Goal: Use online tool/utility: Utilize a website feature to perform a specific function

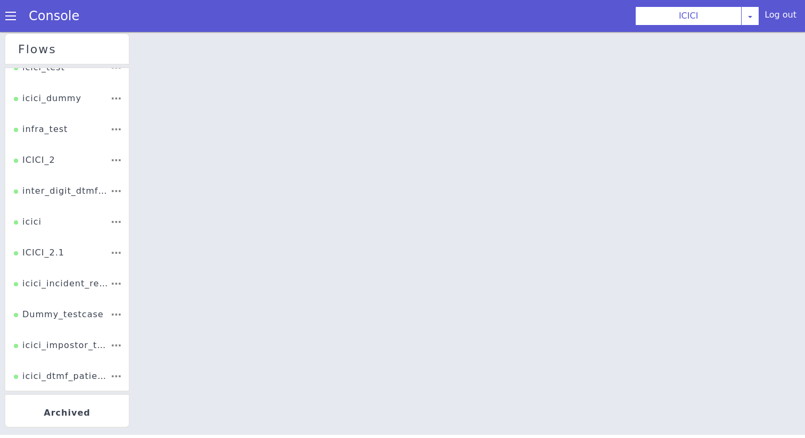
scroll to position [101, 0]
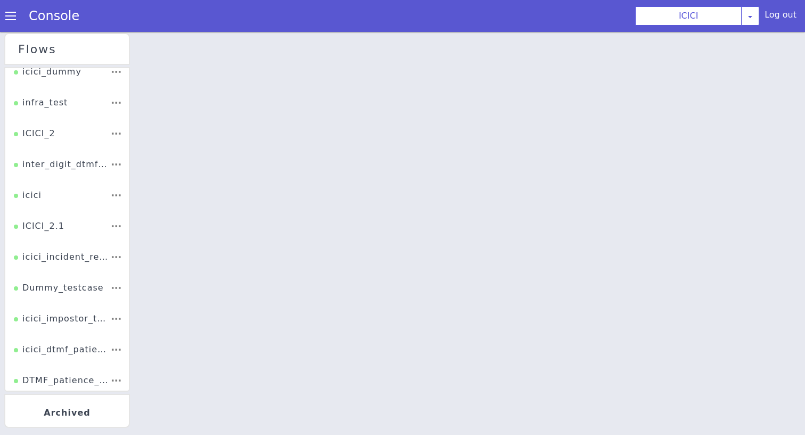
click at [5, 18] on span at bounding box center [10, 16] width 11 height 11
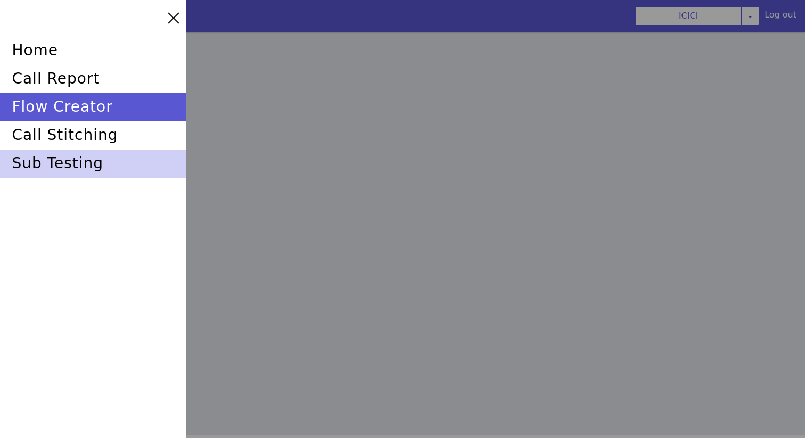
click at [59, 161] on div "sub testing" at bounding box center [93, 164] width 186 height 28
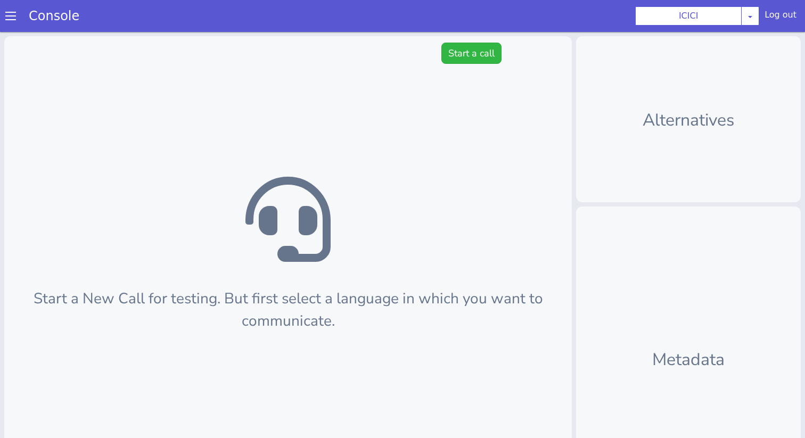
scroll to position [3, 0]
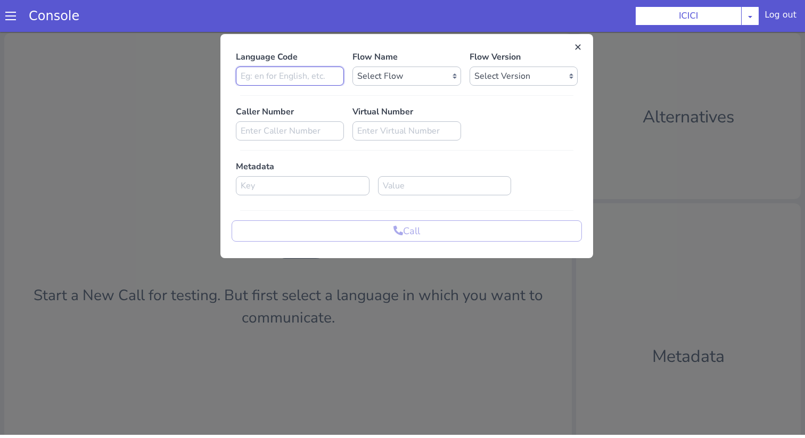
type input "en"
select select "b03a4faf-32c3-4c7e-b817-7f3662e43ade"
click at [364, 42] on select "Select Flow sachin_testing icici_test_import_1 icici_test icici_dummy infra_tes…" at bounding box center [418, 51] width 108 height 19
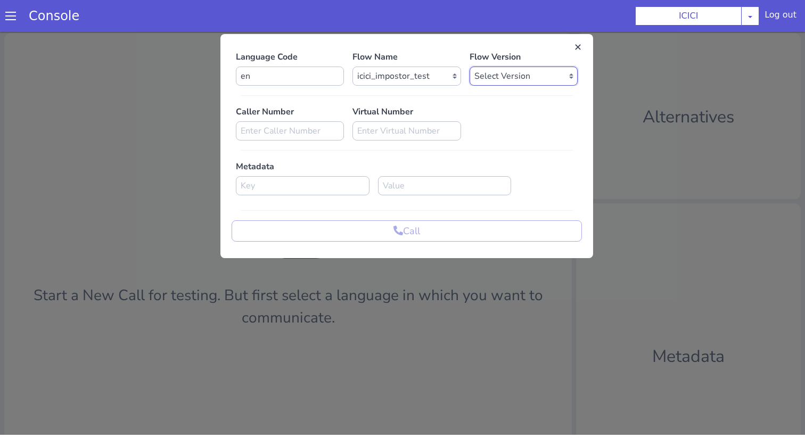
select select "0.0.52"
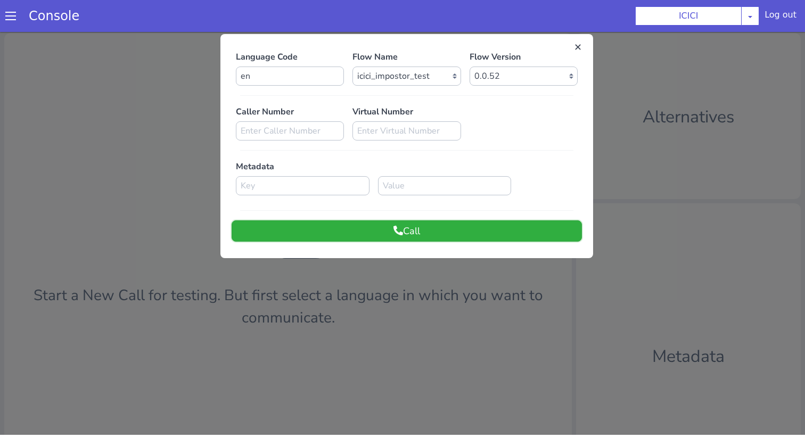
click at [557, 86] on button "Call" at bounding box center [513, 87] width 350 height 21
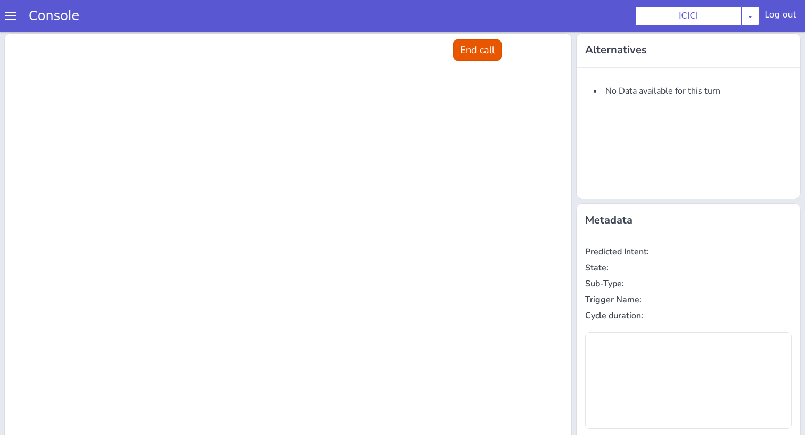
scroll to position [0, 0]
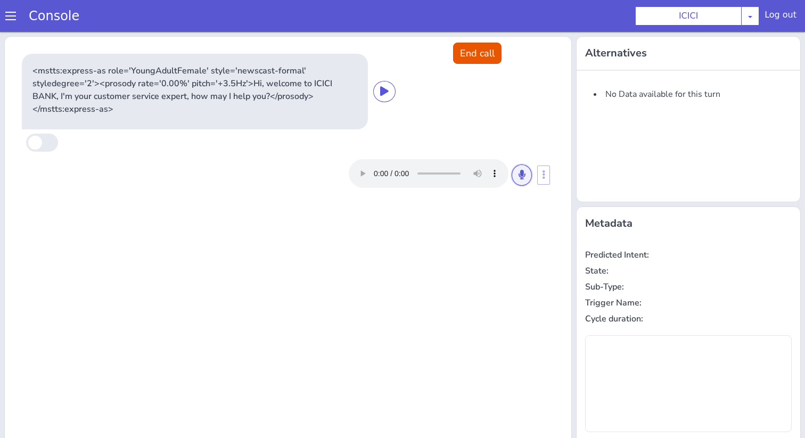
click at [598, 52] on button at bounding box center [604, 55] width 20 height 21
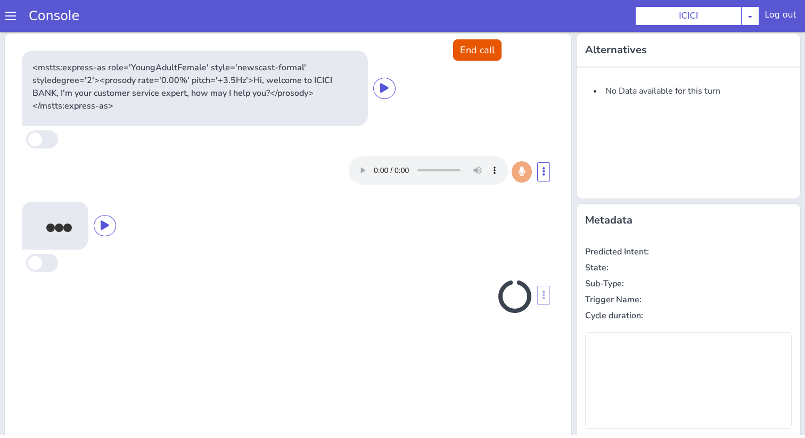
type input "object_to_change,product"
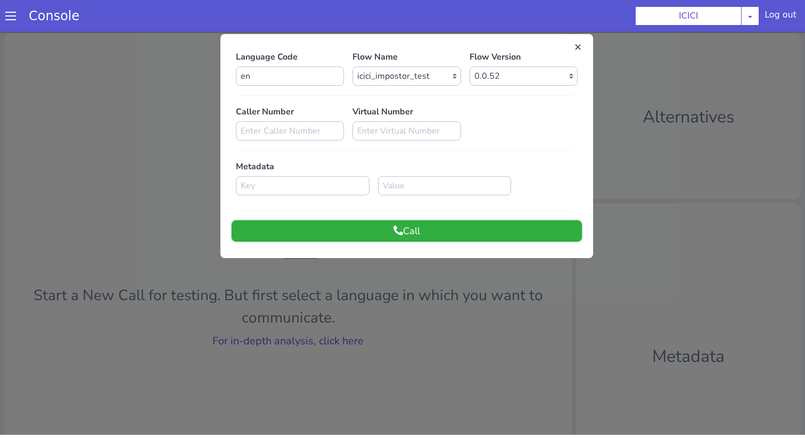
click at [491, 110] on button "Call" at bounding box center [489, 111] width 350 height 21
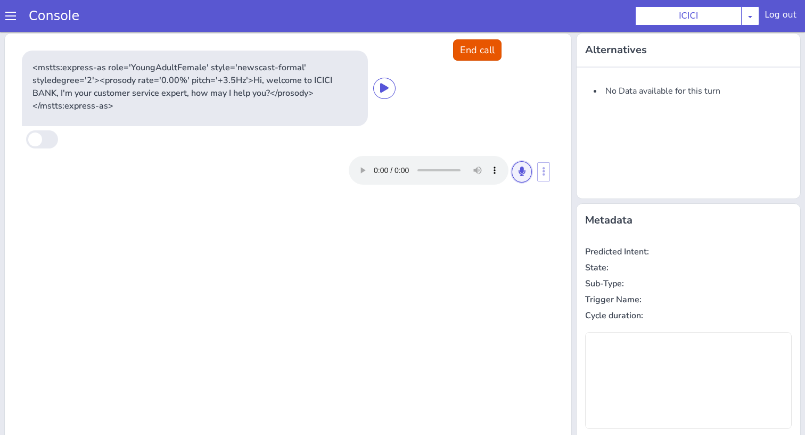
click at [602, 60] on button at bounding box center [604, 52] width 20 height 21
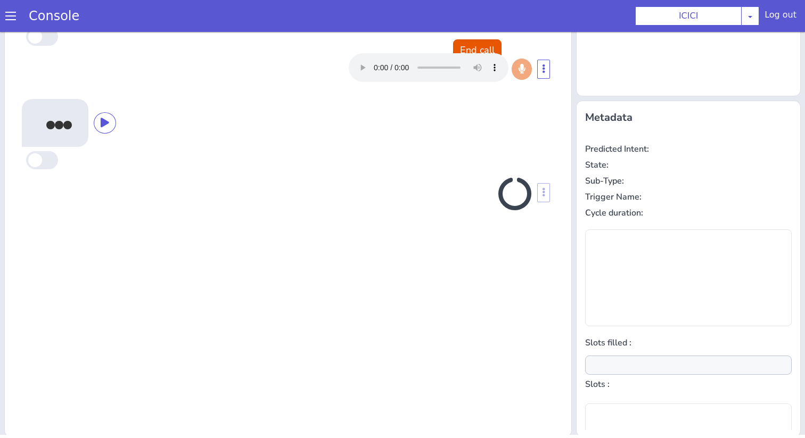
scroll to position [105, 0]
type input "object_to_change,product"
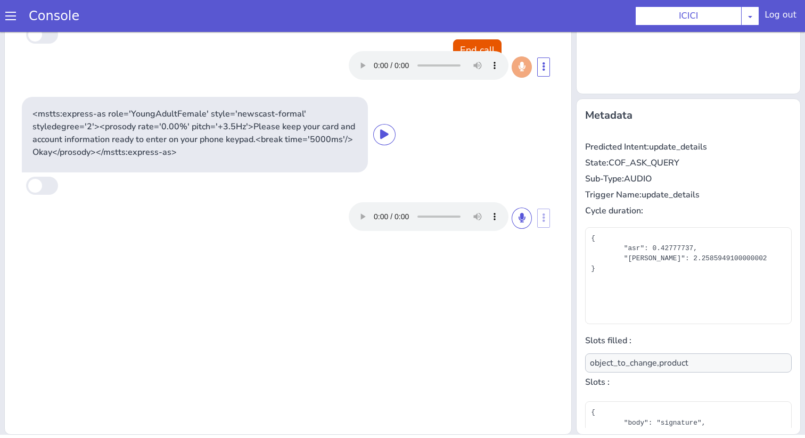
scroll to position [0, 0]
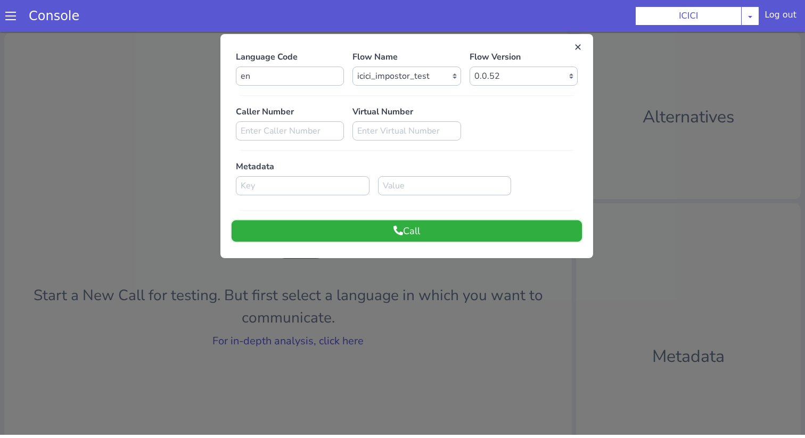
click at [446, 164] on button "Call" at bounding box center [439, 173] width 350 height 21
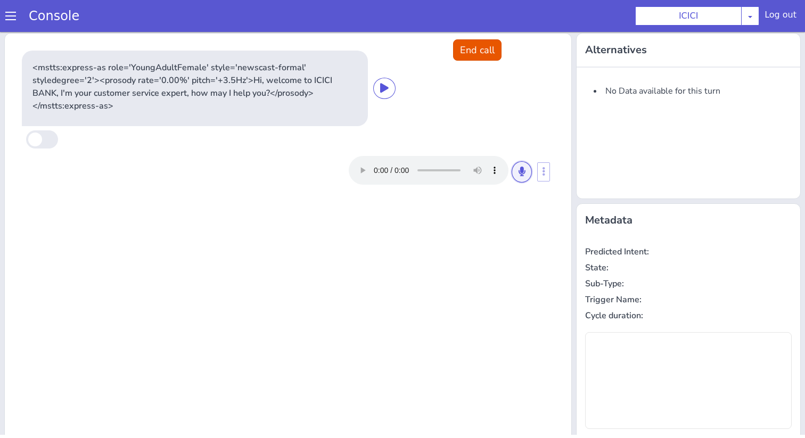
click at [530, 165] on button at bounding box center [527, 160] width 20 height 21
click at [530, 165] on button at bounding box center [526, 160] width 20 height 21
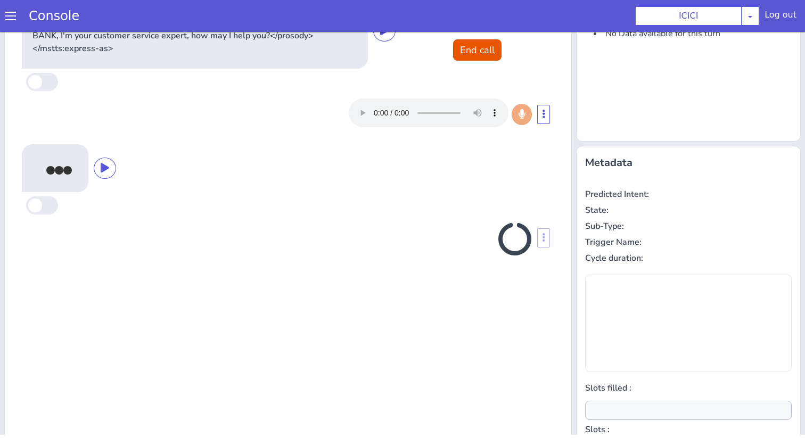
scroll to position [105, 0]
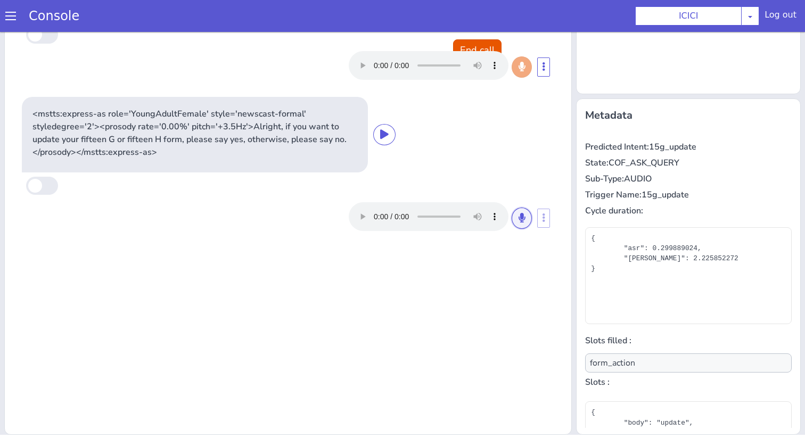
click at [725, 5] on icon at bounding box center [726, 8] width 6 height 10
click at [603, 95] on icon at bounding box center [603, 98] width 6 height 10
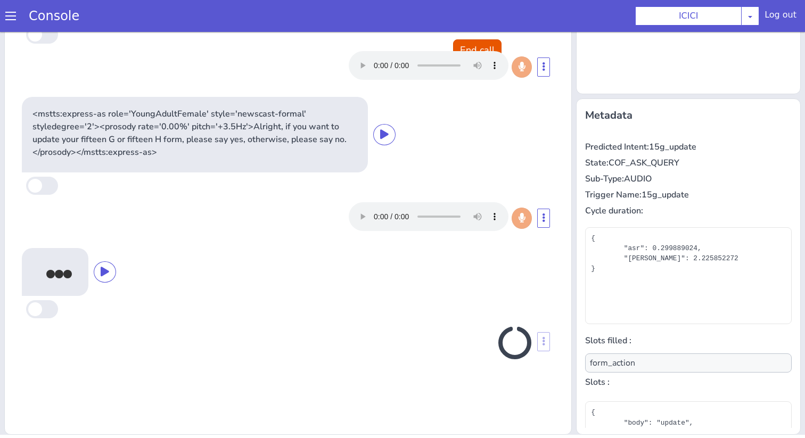
type input "null"
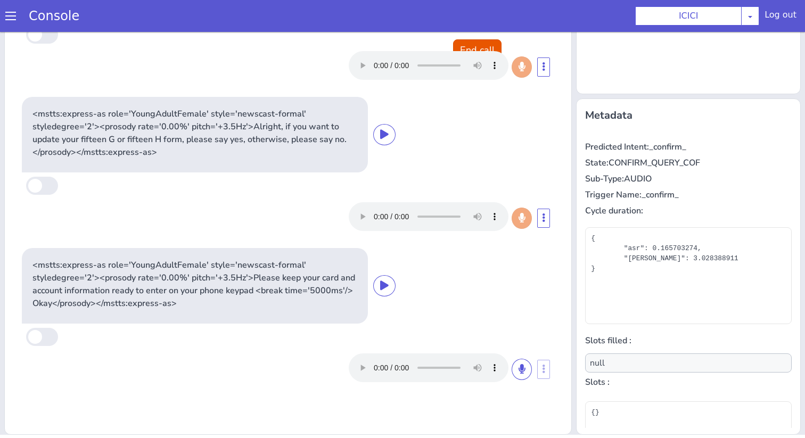
scroll to position [0, 0]
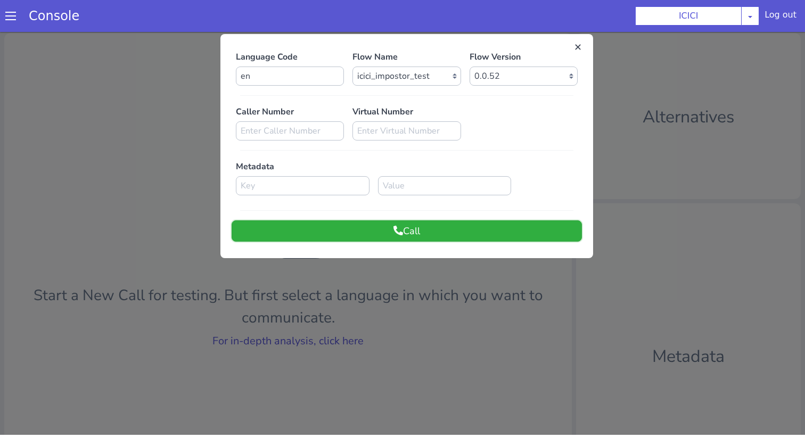
click at [482, 111] on icon at bounding box center [480, 111] width 10 height 10
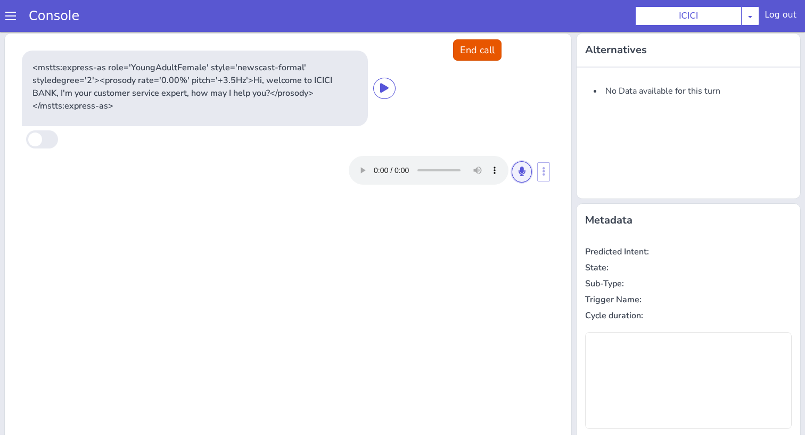
click at [605, 57] on button at bounding box center [604, 52] width 20 height 21
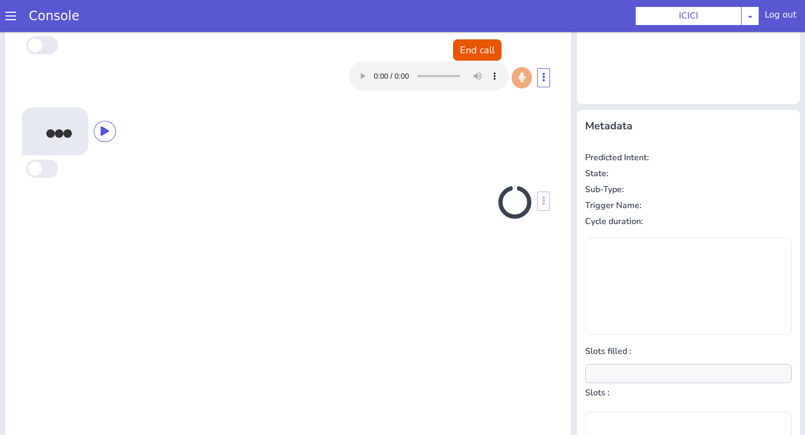
scroll to position [105, 0]
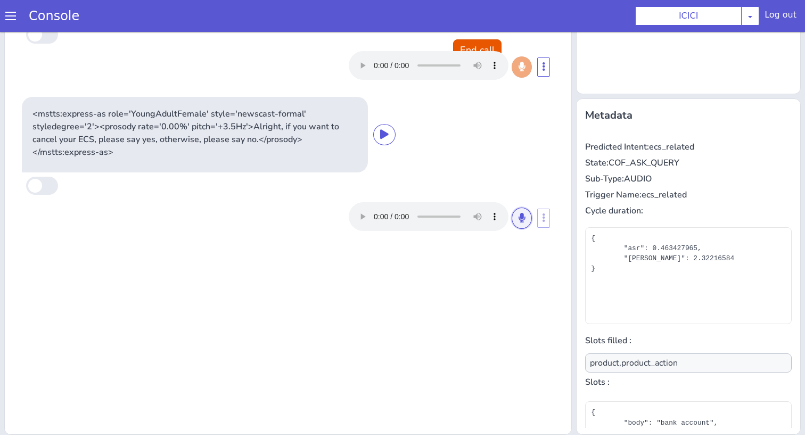
click at [688, 25] on icon at bounding box center [689, 29] width 6 height 10
click at [526, 203] on icon at bounding box center [526, 207] width 6 height 10
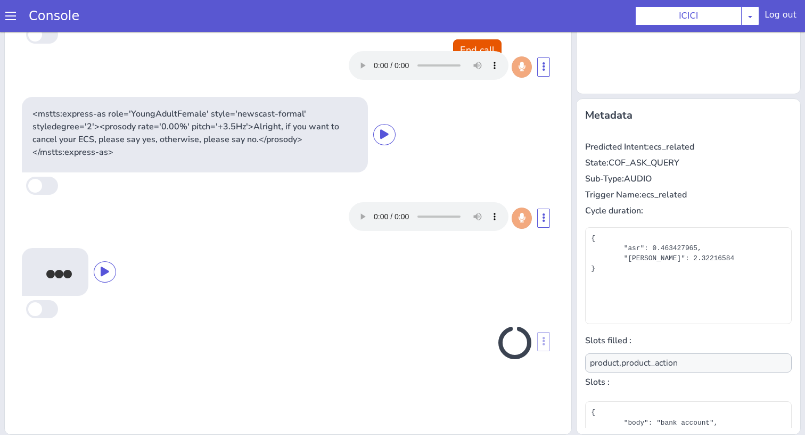
type input "null"
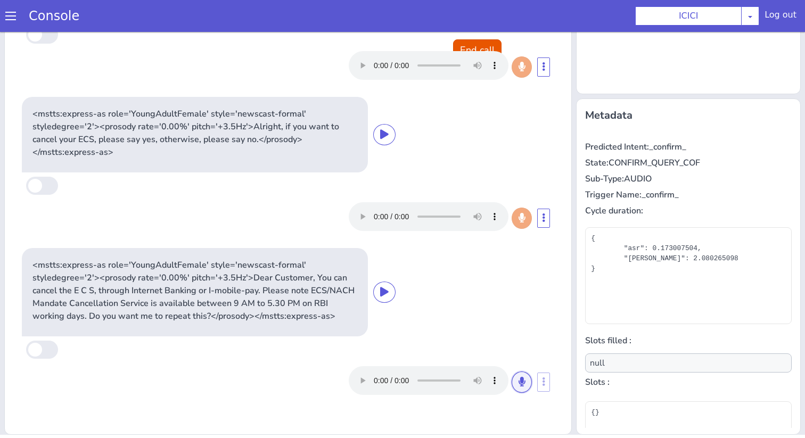
click at [688, 197] on icon at bounding box center [688, 193] width 6 height 10
click at [526, 375] on icon at bounding box center [527, 371] width 6 height 10
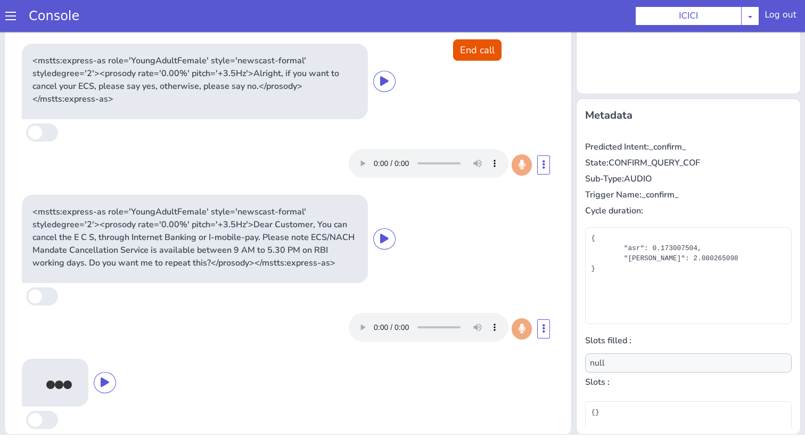
scroll to position [111, 0]
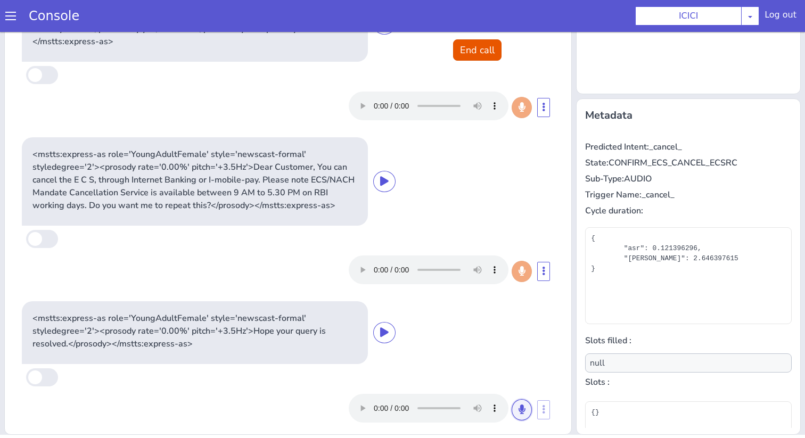
click at [629, 269] on icon at bounding box center [627, 266] width 6 height 10
click at [769, 184] on icon at bounding box center [768, 181] width 6 height 10
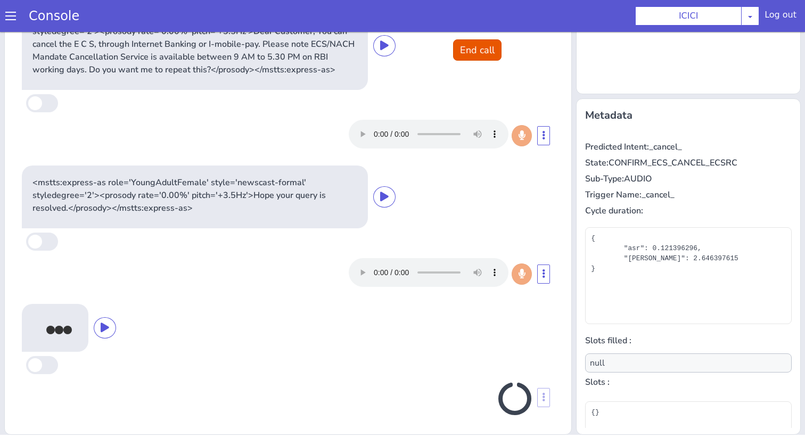
scroll to position [249, 0]
